Goal: Task Accomplishment & Management: Use online tool/utility

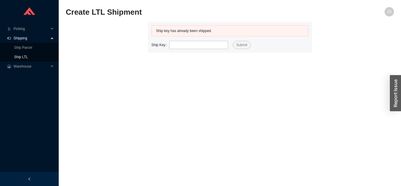
click at [28, 59] on link "Ship LTL" at bounding box center [21, 57] width 14 height 4
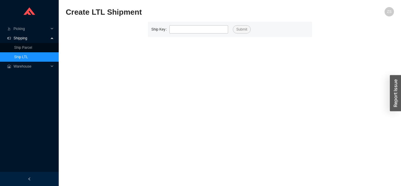
type input "525808"
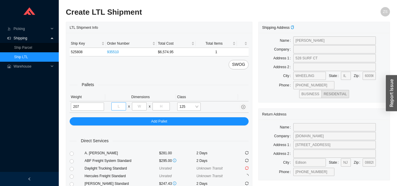
type input "207"
click at [121, 108] on input "tel" at bounding box center [118, 106] width 15 height 8
type input "40"
click at [143, 106] on input "tel" at bounding box center [139, 106] width 15 height 8
type input "48"
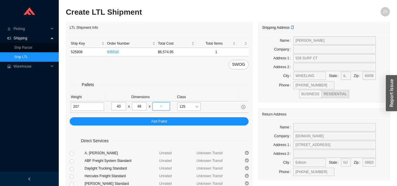
click at [164, 106] on input "tel" at bounding box center [161, 106] width 17 height 8
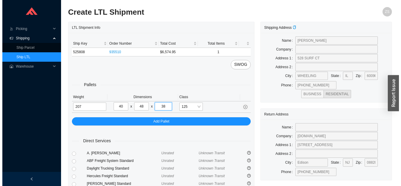
scroll to position [71, 0]
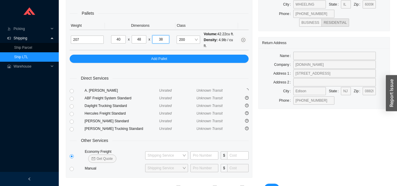
type input "38"
click at [113, 156] on span "Get Quote" at bounding box center [104, 159] width 16 height 6
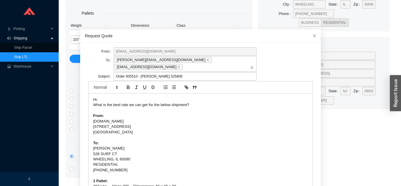
scroll to position [16, 0]
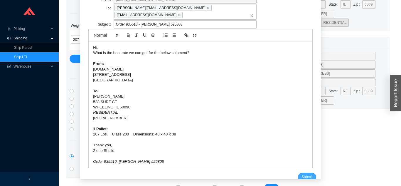
click at [302, 174] on span "Submit" at bounding box center [307, 177] width 11 height 6
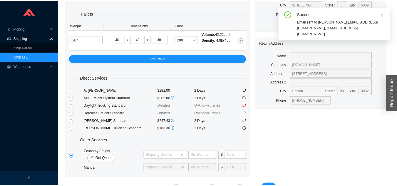
scroll to position [7, 0]
